Goal: Information Seeking & Learning: Learn about a topic

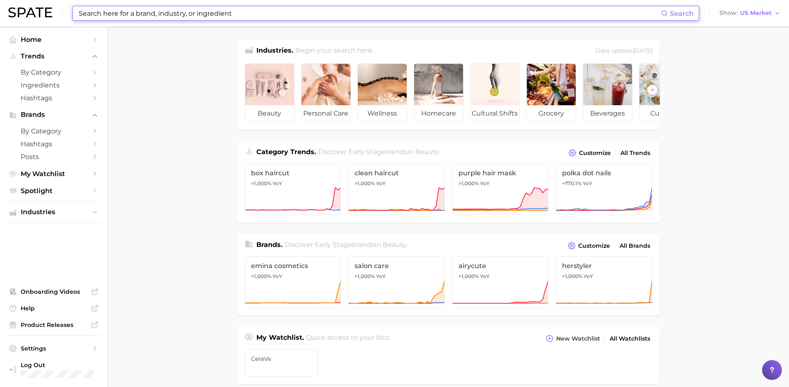
click at [233, 13] on input at bounding box center [369, 13] width 583 height 14
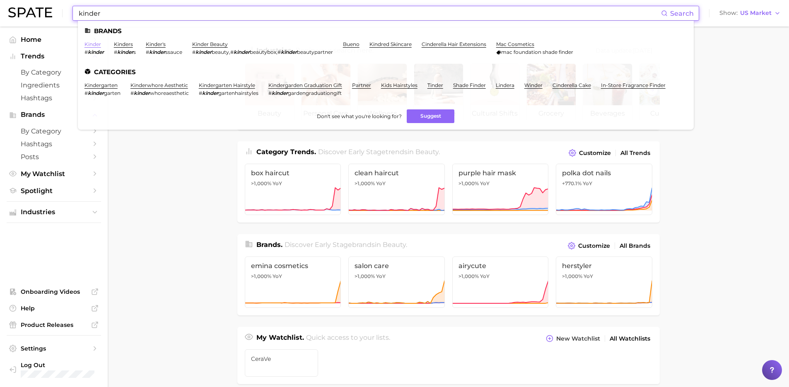
type input "kinder"
click at [92, 45] on link "kinder" at bounding box center [93, 44] width 17 height 6
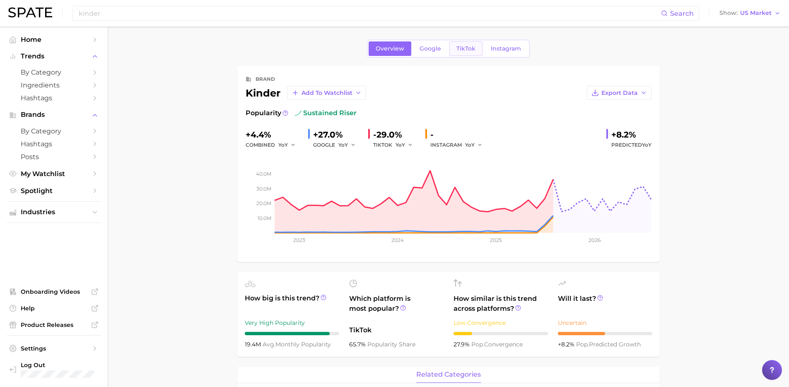
click at [464, 50] on span "TikTok" at bounding box center [466, 48] width 19 height 7
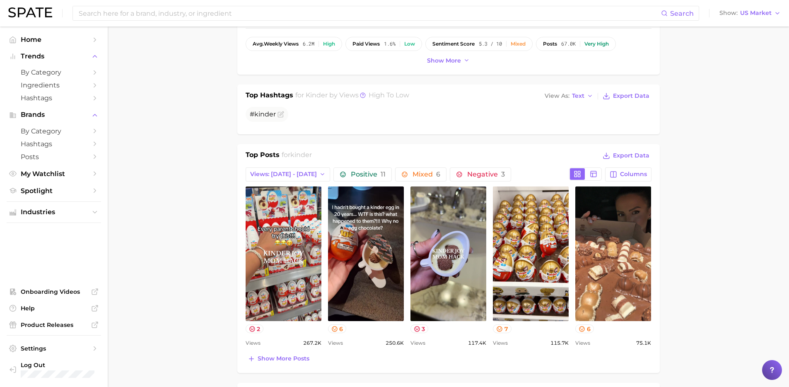
scroll to position [252, 0]
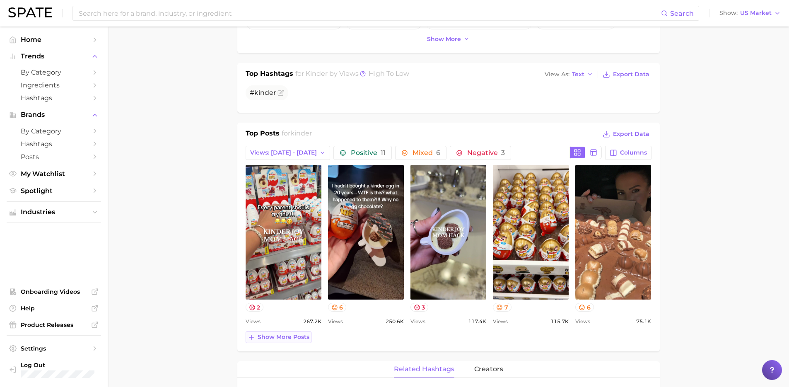
click at [265, 338] on span "Show more posts" at bounding box center [284, 337] width 52 height 7
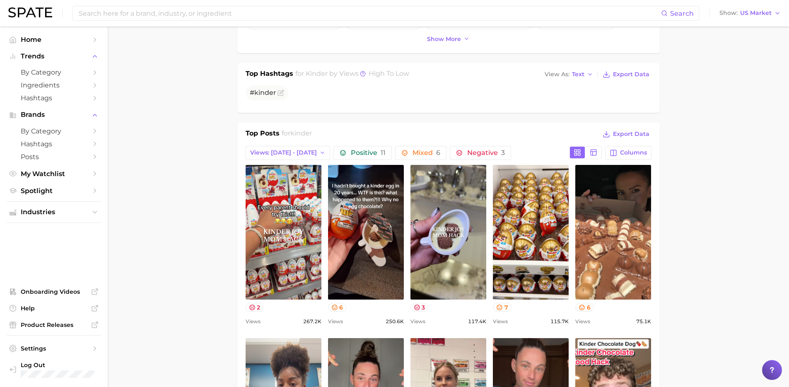
scroll to position [0, 0]
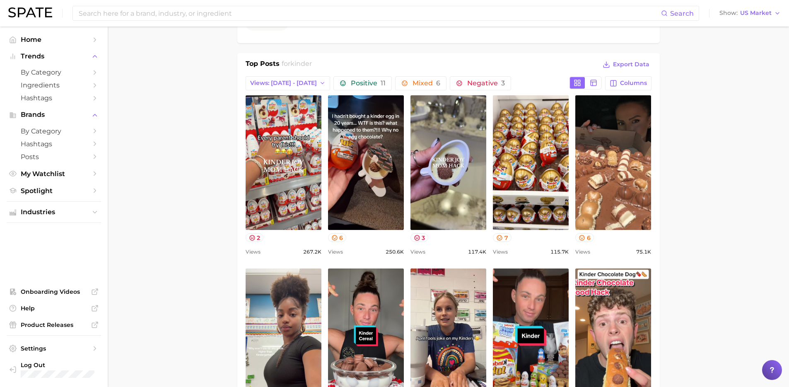
scroll to position [324, 0]
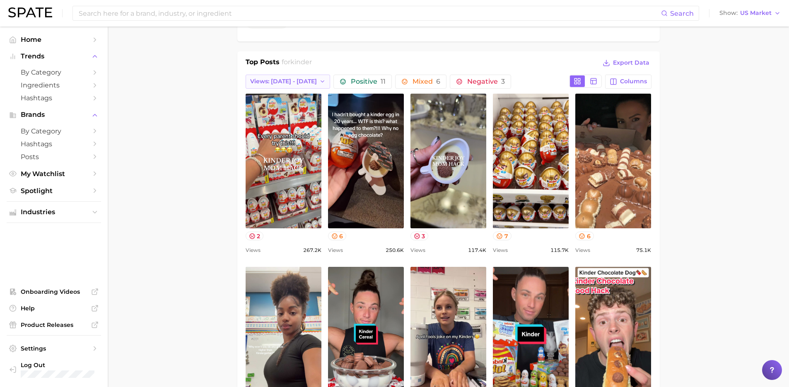
click at [297, 81] on span "Views: Sep 28 - Oct 5" at bounding box center [283, 81] width 67 height 7
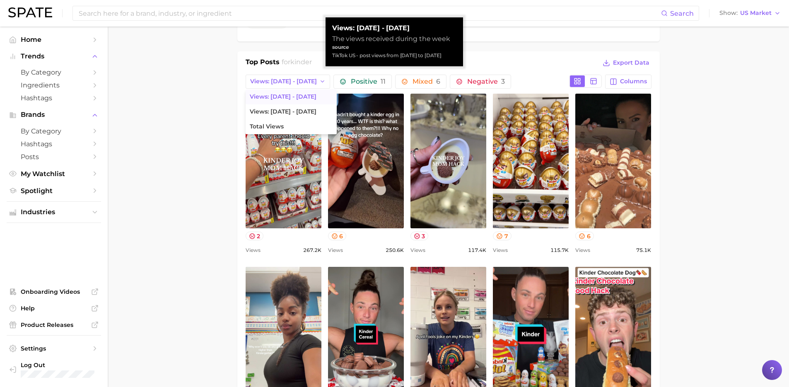
click at [176, 105] on main "Overview Google TikTok Instagram brand kinder Add to Watchlist Export Data View…" at bounding box center [449, 356] width 682 height 1306
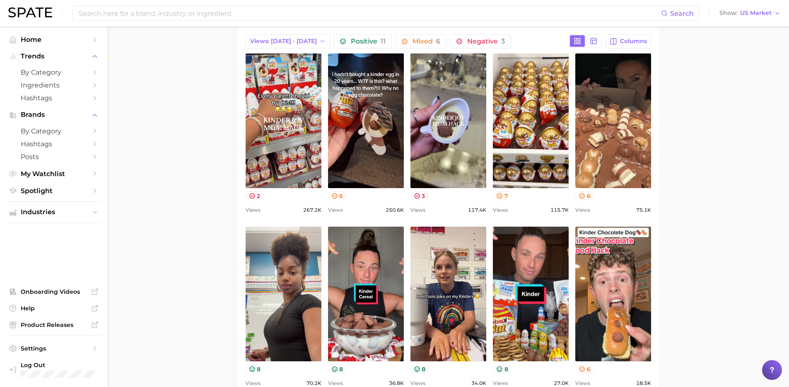
scroll to position [371, 0]
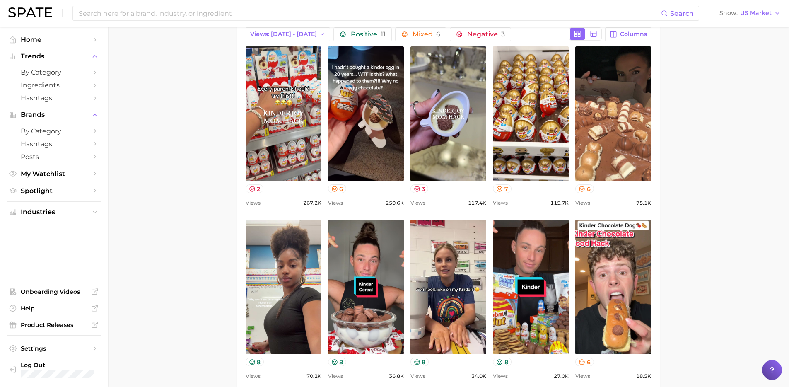
click at [177, 142] on main "Overview Google TikTok Instagram brand kinder Add to Watchlist Export Data View…" at bounding box center [449, 309] width 682 height 1306
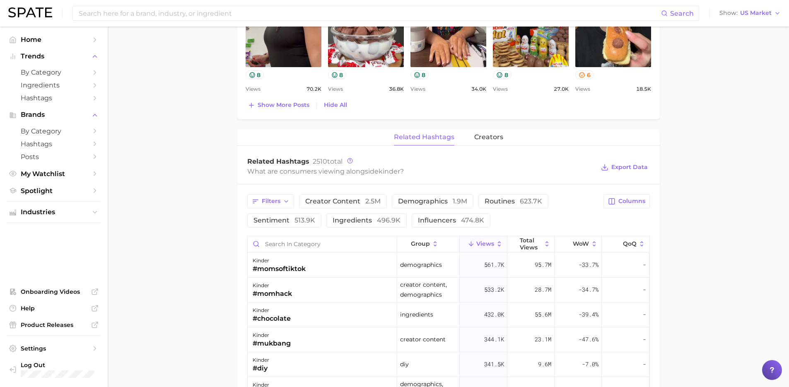
scroll to position [710, 0]
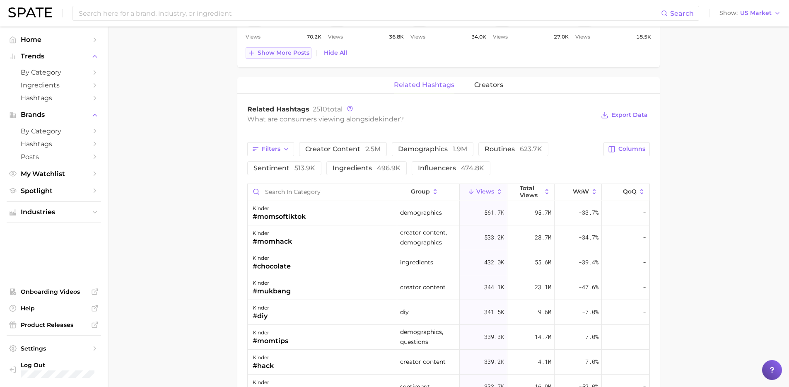
click at [278, 58] on button "Show more posts" at bounding box center [279, 53] width 66 height 12
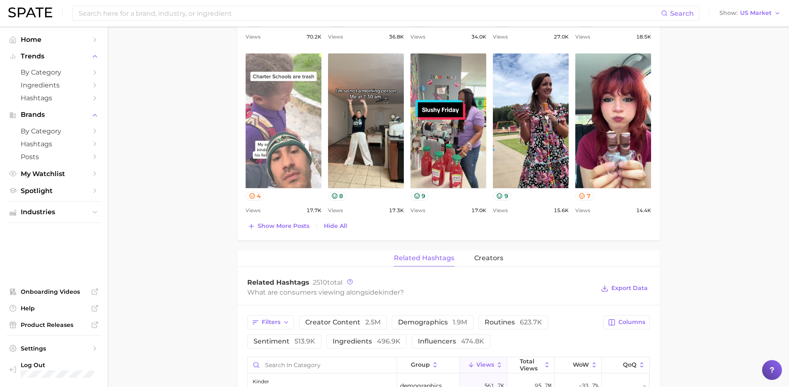
scroll to position [0, 0]
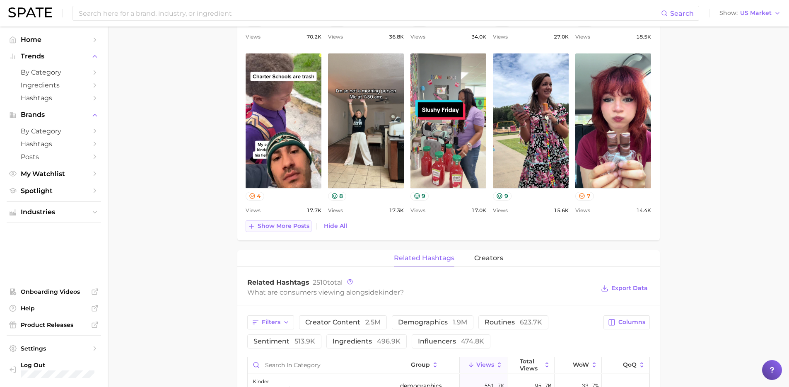
click at [272, 226] on span "Show more posts" at bounding box center [284, 225] width 52 height 7
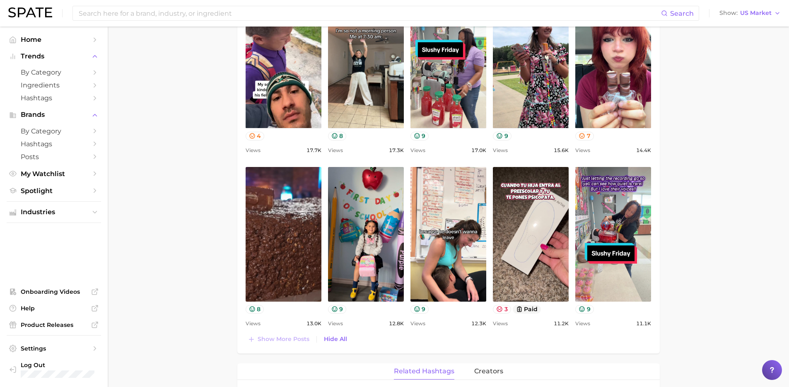
scroll to position [952, 0]
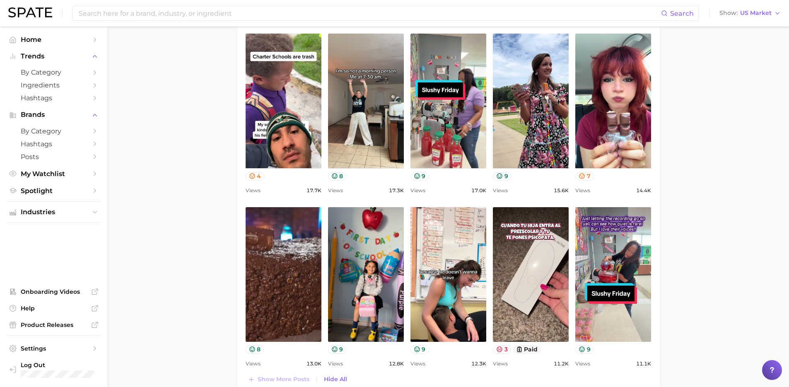
scroll to position [731, 0]
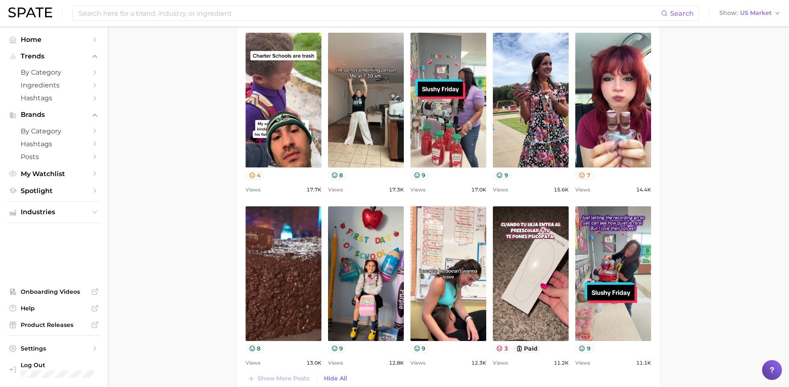
click at [197, 226] on main "Overview Google TikTok Instagram brand kinder Add to Watchlist Export Data View…" at bounding box center [449, 122] width 682 height 1652
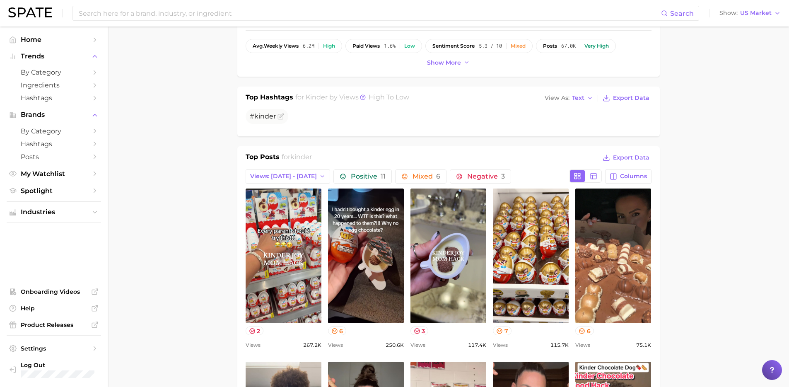
scroll to position [0, 0]
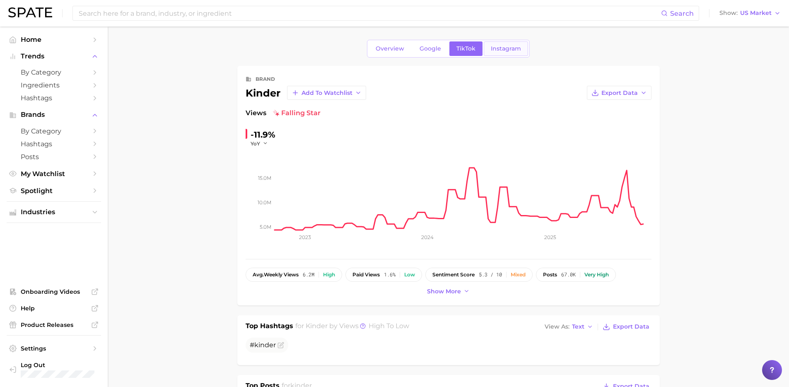
click at [505, 52] on link "Instagram" at bounding box center [506, 48] width 44 height 15
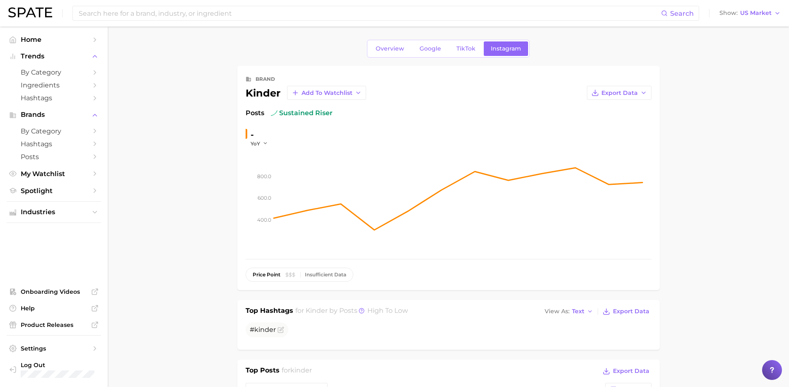
click at [384, 49] on span "Overview" at bounding box center [390, 48] width 29 height 7
